Goal: Find specific page/section: Find specific page/section

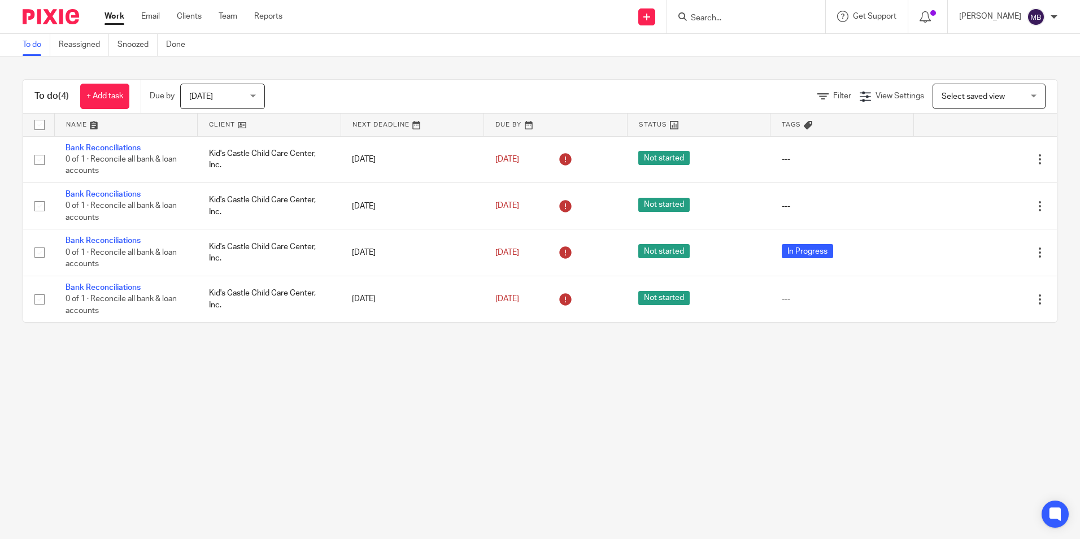
click at [707, 16] on input "Search" at bounding box center [741, 19] width 102 height 10
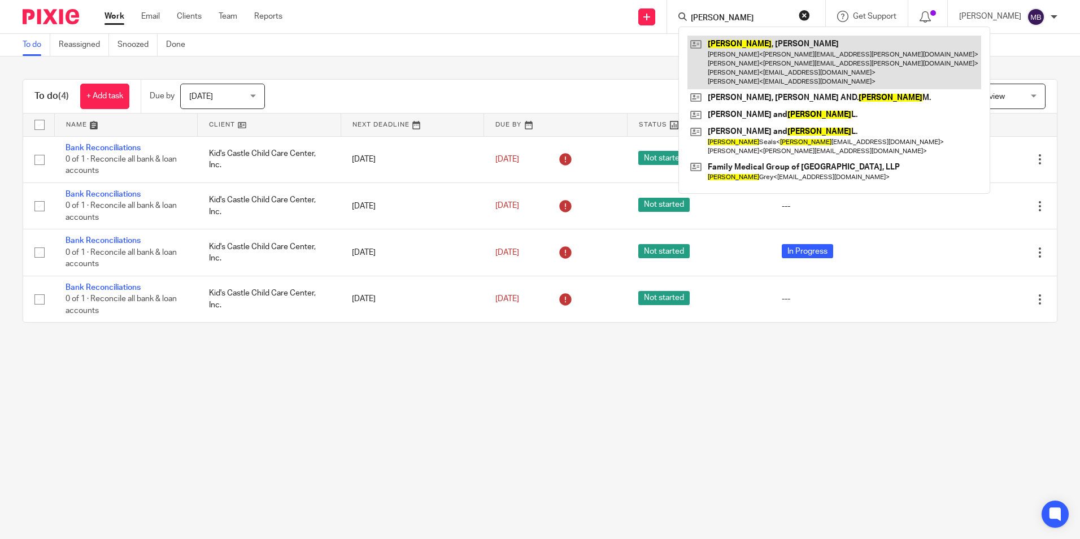
type input "[PERSON_NAME]"
click at [730, 43] on link at bounding box center [834, 63] width 294 height 54
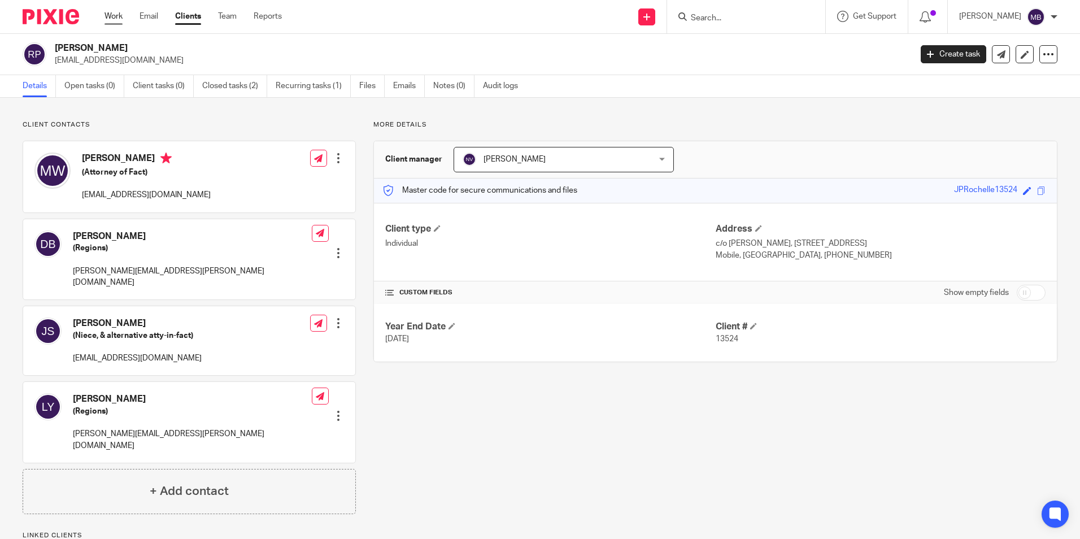
click at [112, 12] on link "Work" at bounding box center [113, 16] width 18 height 11
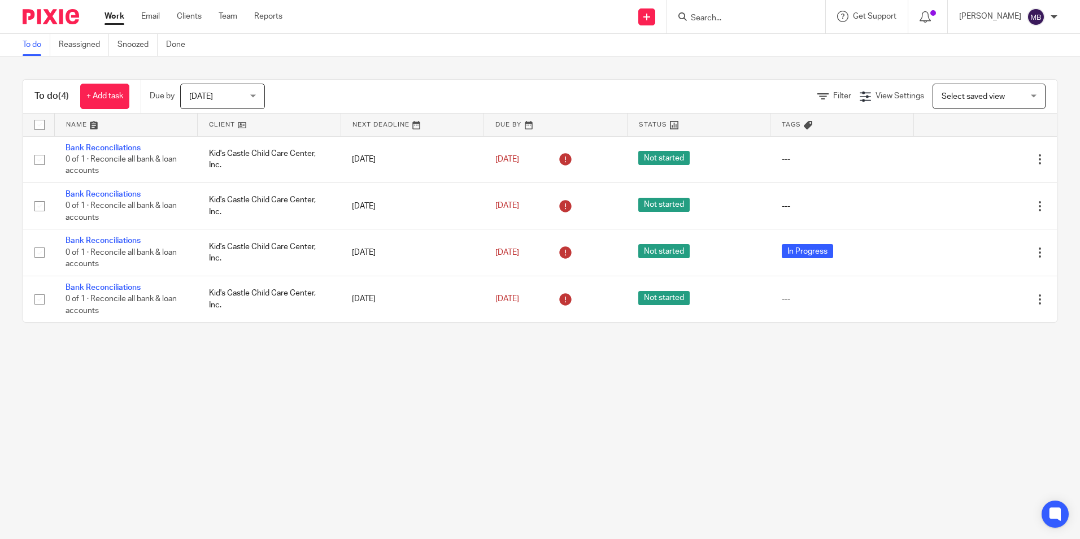
click at [708, 16] on input "Search" at bounding box center [741, 19] width 102 height 10
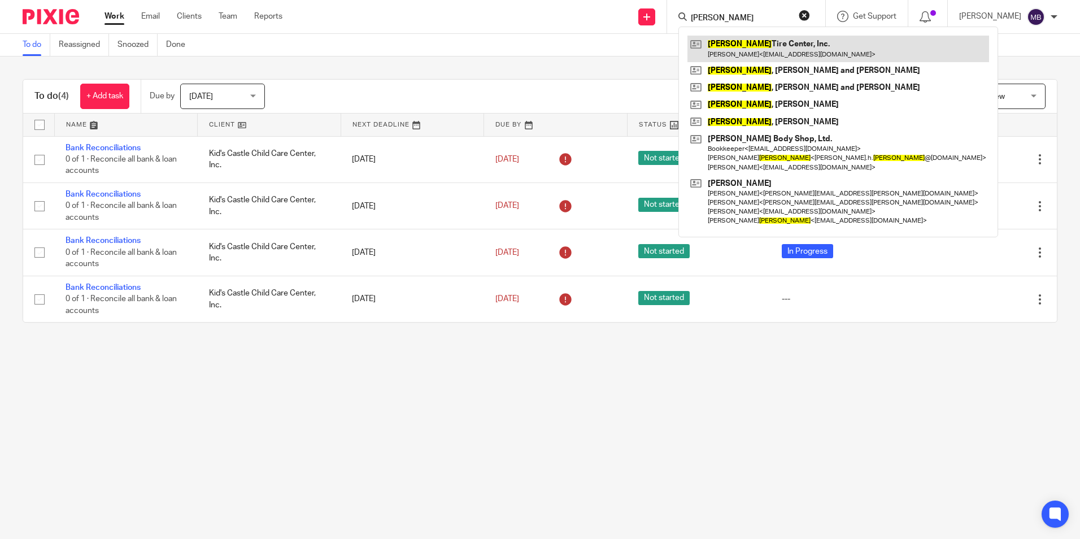
type input "wilson"
click at [778, 46] on link at bounding box center [838, 49] width 302 height 26
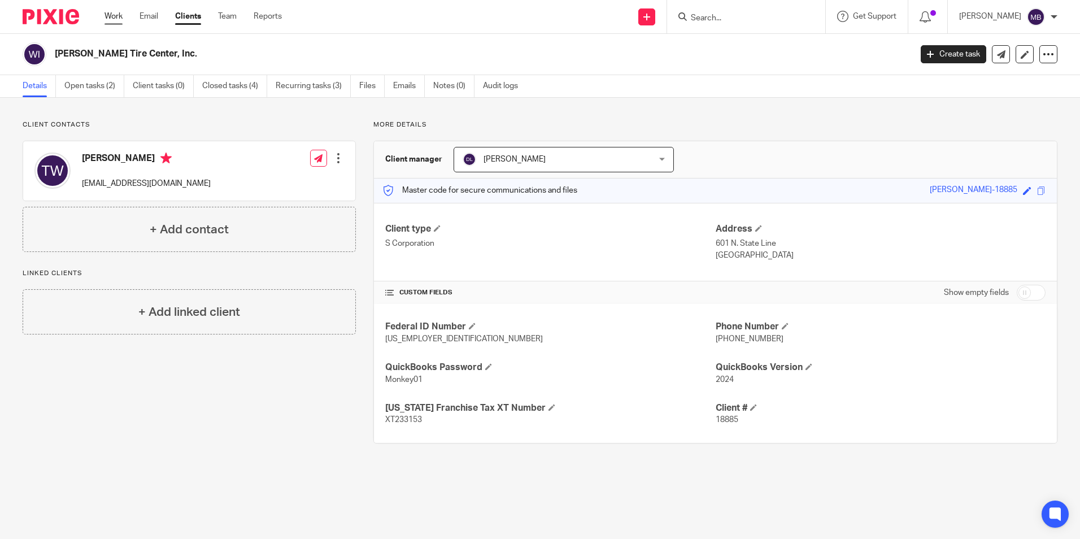
click at [111, 12] on link "Work" at bounding box center [113, 16] width 18 height 11
